Goal: Transaction & Acquisition: Purchase product/service

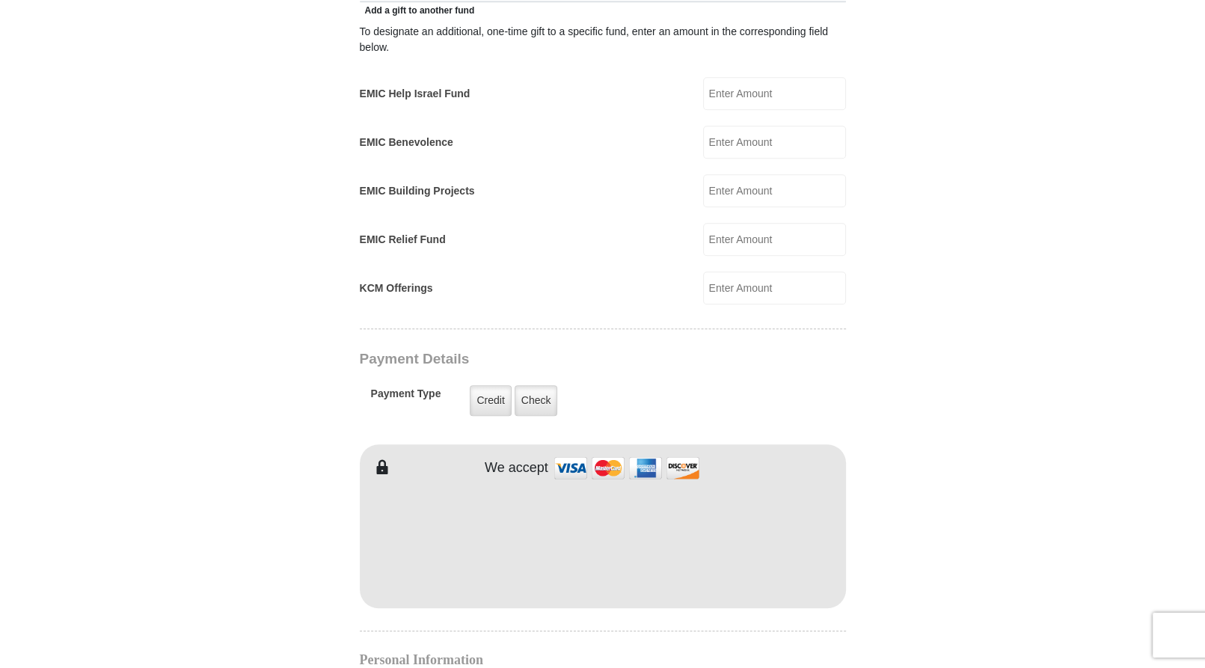
scroll to position [599, 0]
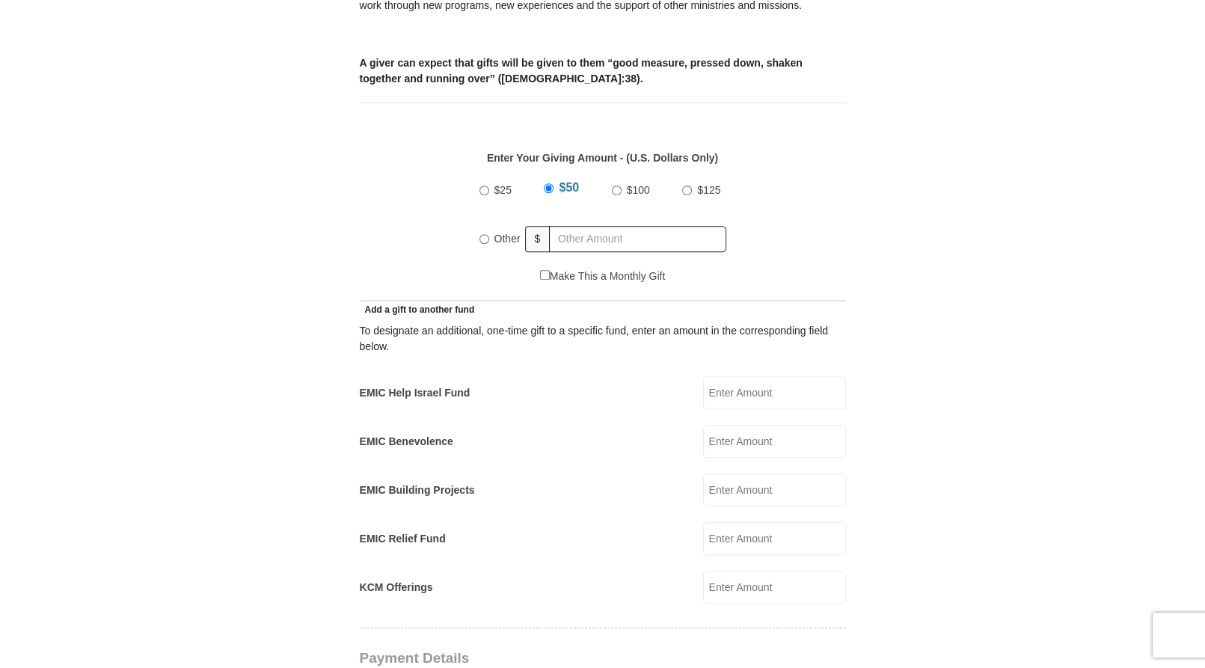
click at [482, 234] on input "Other" at bounding box center [485, 239] width 10 height 10
radio input "true"
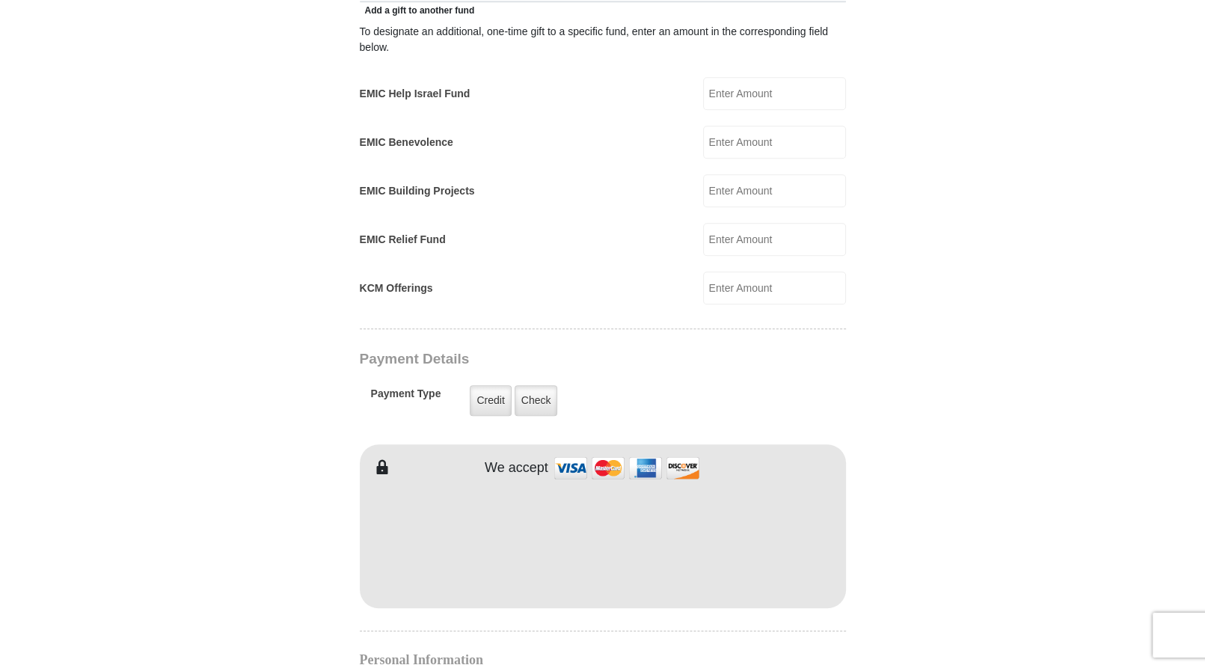
click at [717, 272] on input "KCM Offerings" at bounding box center [774, 288] width 143 height 33
type input "50"
click at [916, 332] on form "Eagle Mountain International Church Online Giving Because of gifts like yours, …" at bounding box center [603, 268] width 853 height 2213
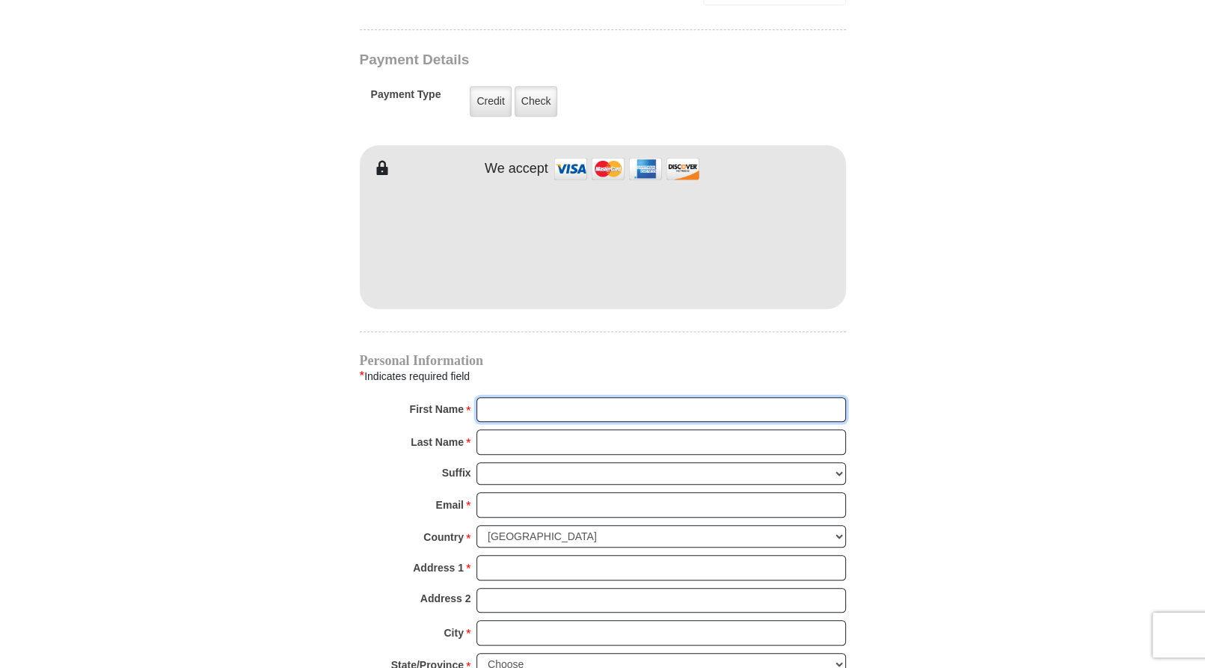
type input "Elizabeth"
type input "D'Andrea"
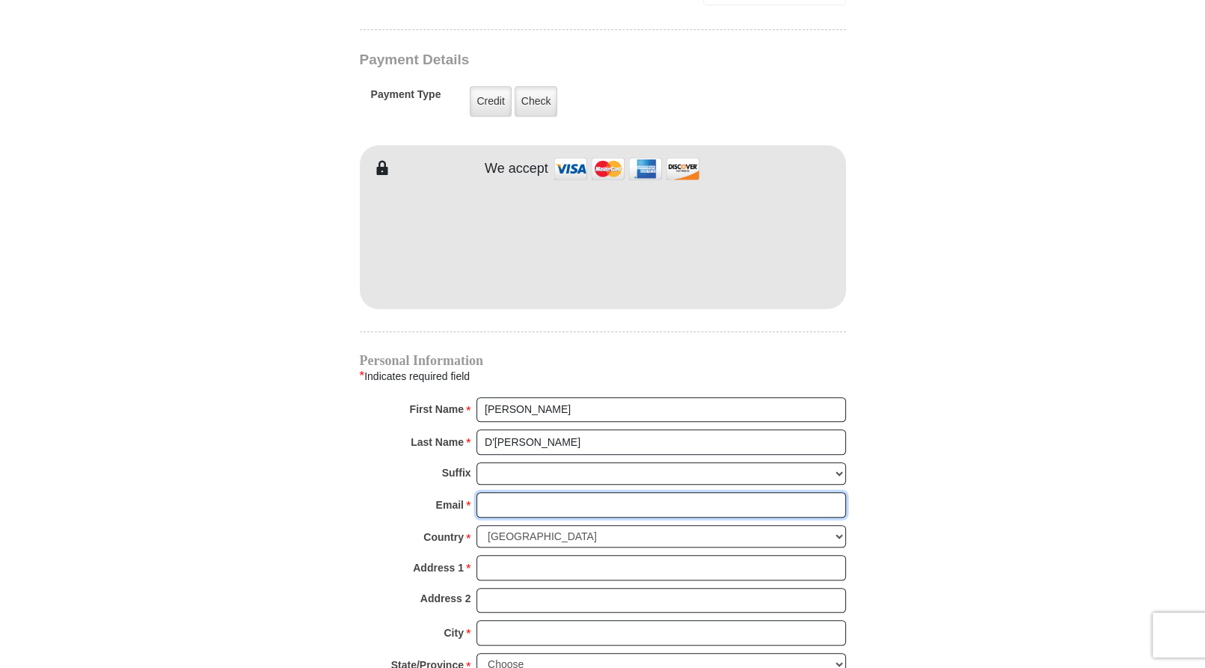
type input "liz3211@live.com"
type input "5084619096"
type input "33 Highland St"
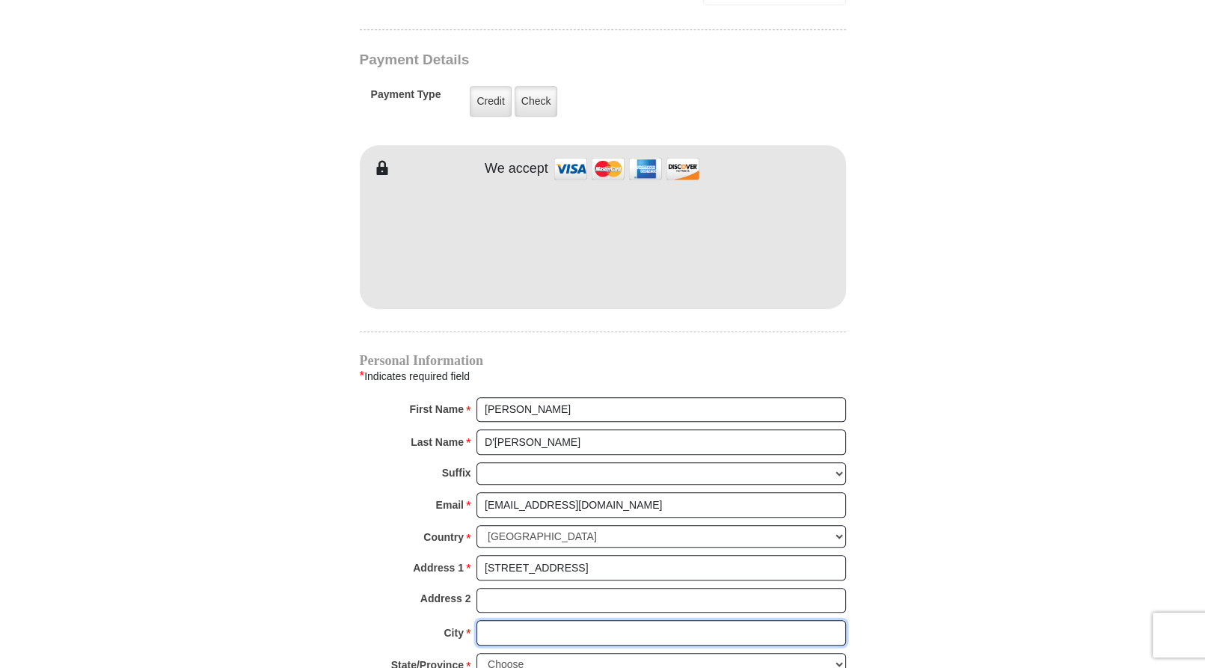
type input "Webster"
select select "MA"
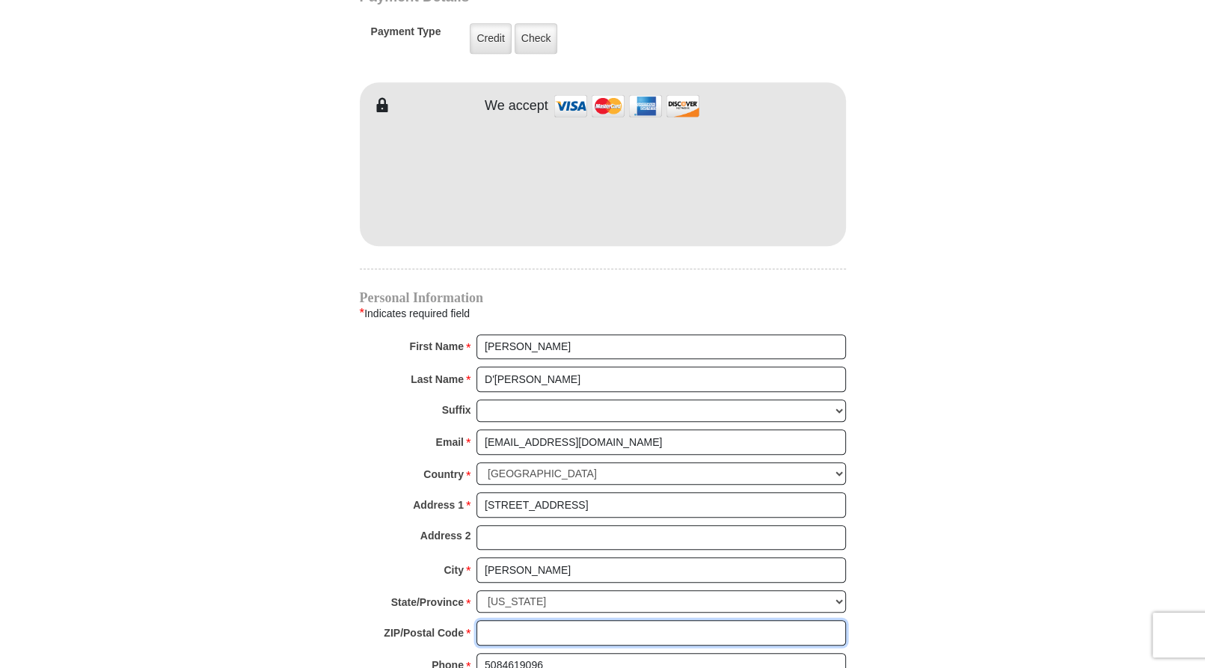
type input "01570-2910"
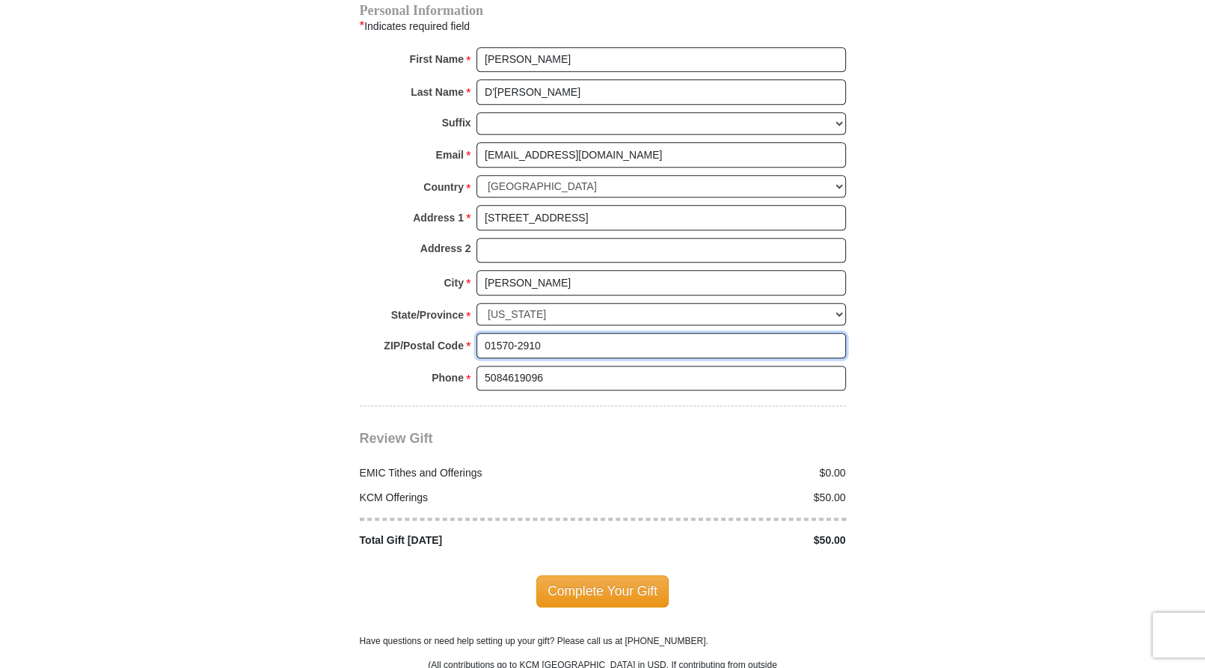
scroll to position [1560, 0]
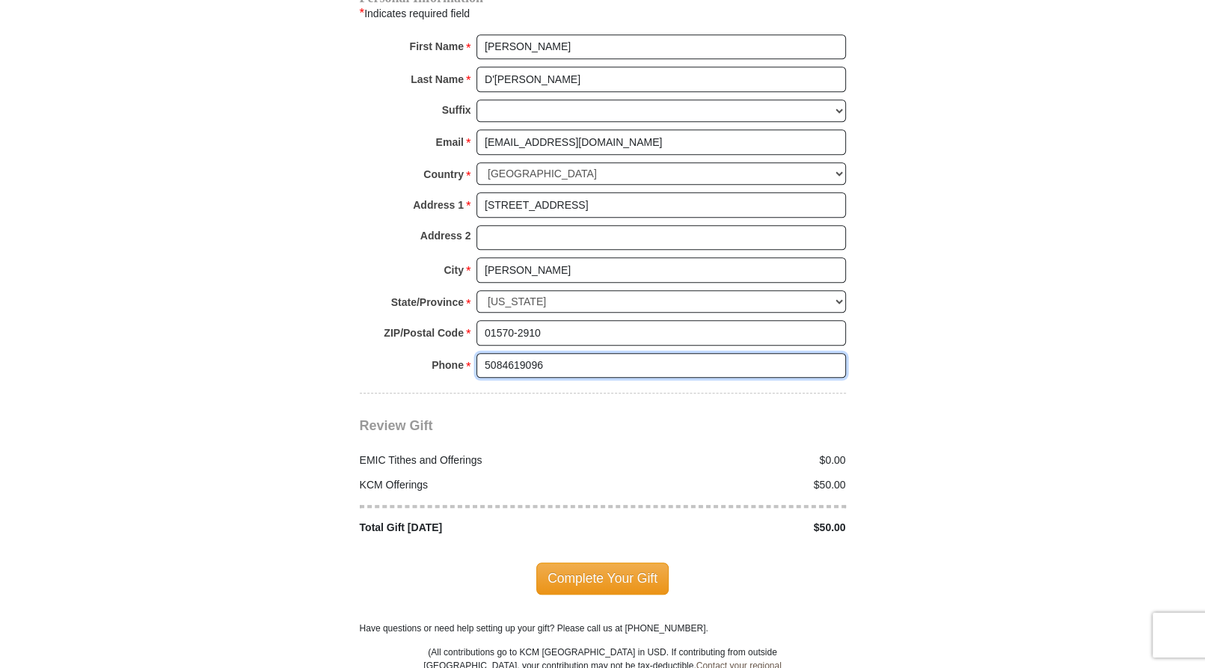
drag, startPoint x: 546, startPoint y: 328, endPoint x: 431, endPoint y: 334, distance: 115.4
click at [431, 353] on div "Phone * * 5084619096 Please enter Phone Number Please enter Phone" at bounding box center [603, 369] width 486 height 33
type input "9782570809"
click at [566, 563] on span "Complete Your Gift" at bounding box center [602, 578] width 132 height 31
